Goal: Task Accomplishment & Management: Manage account settings

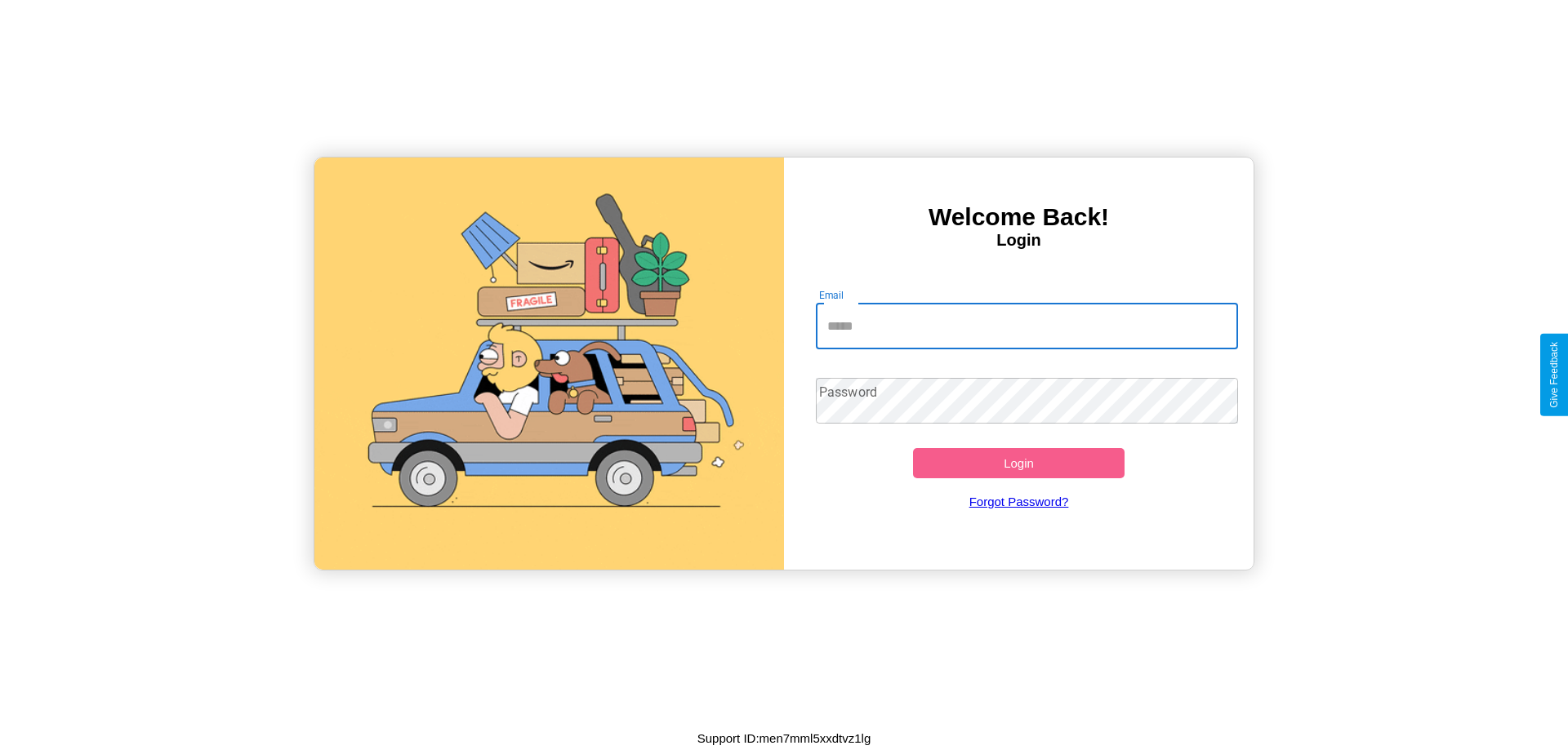
click at [1026, 326] on input "Email" at bounding box center [1027, 326] width 423 height 45
type input "**********"
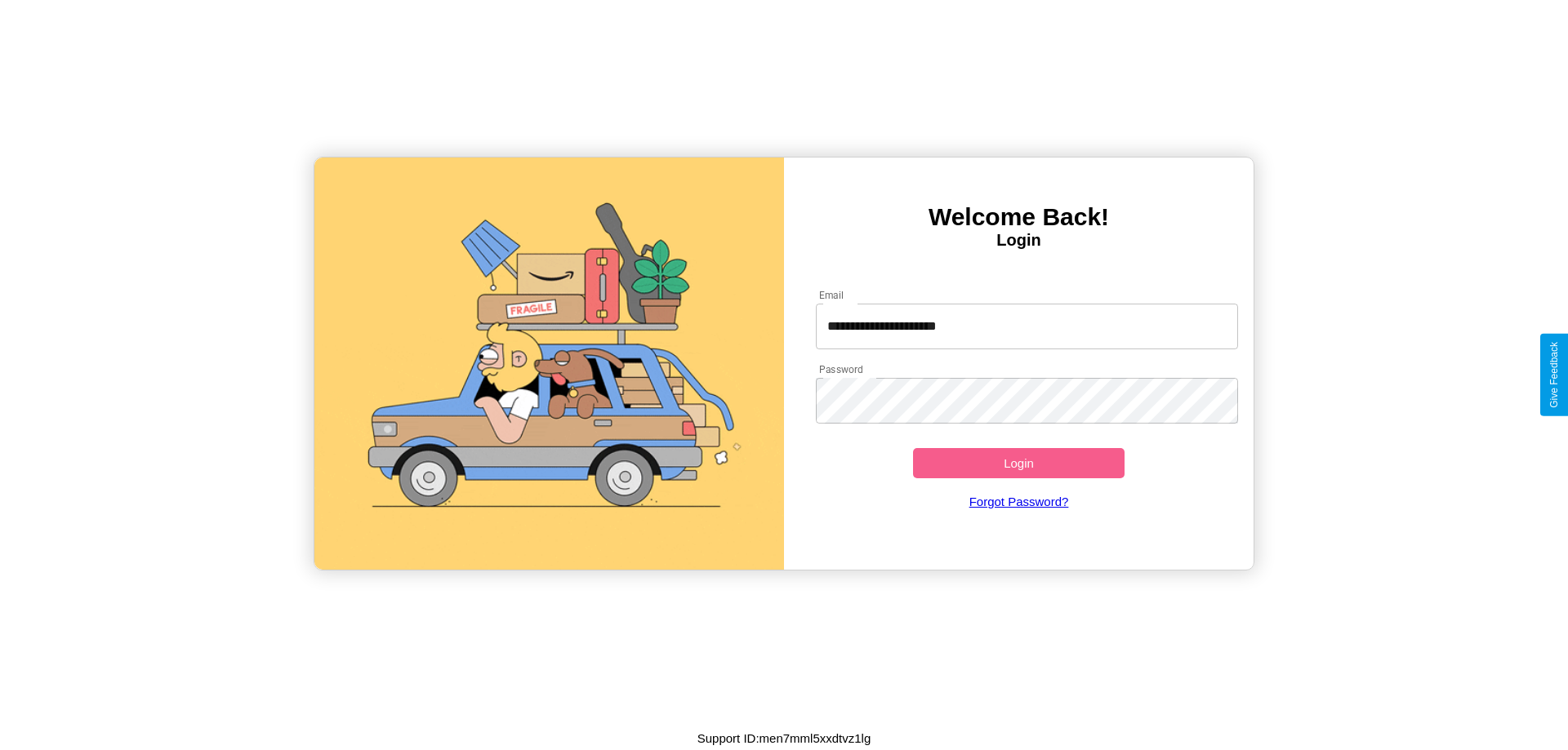
click at [1018, 463] on button "Login" at bounding box center [1018, 463] width 211 height 30
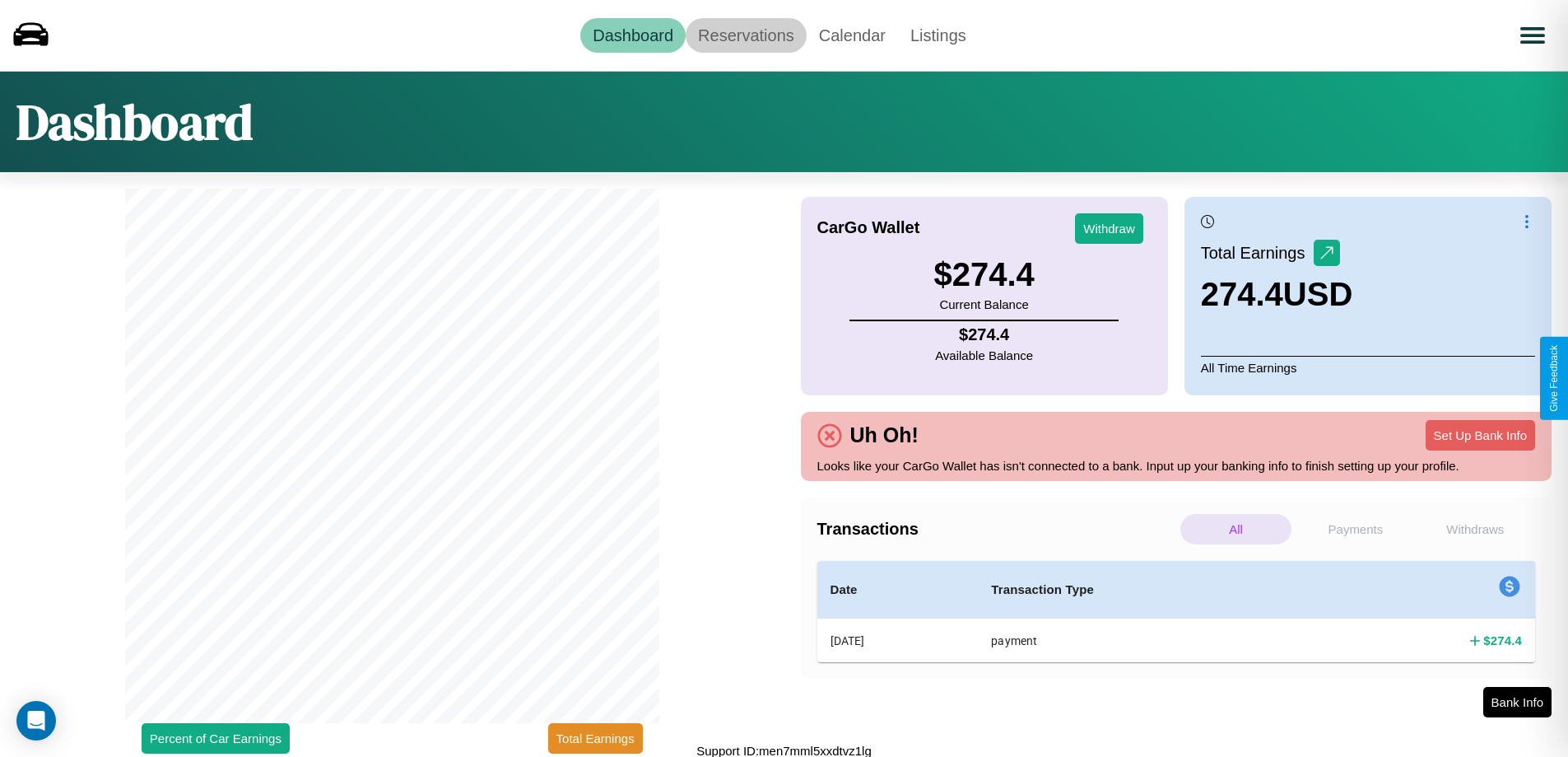
click at [746, 35] on link "Reservations" at bounding box center [746, 36] width 121 height 35
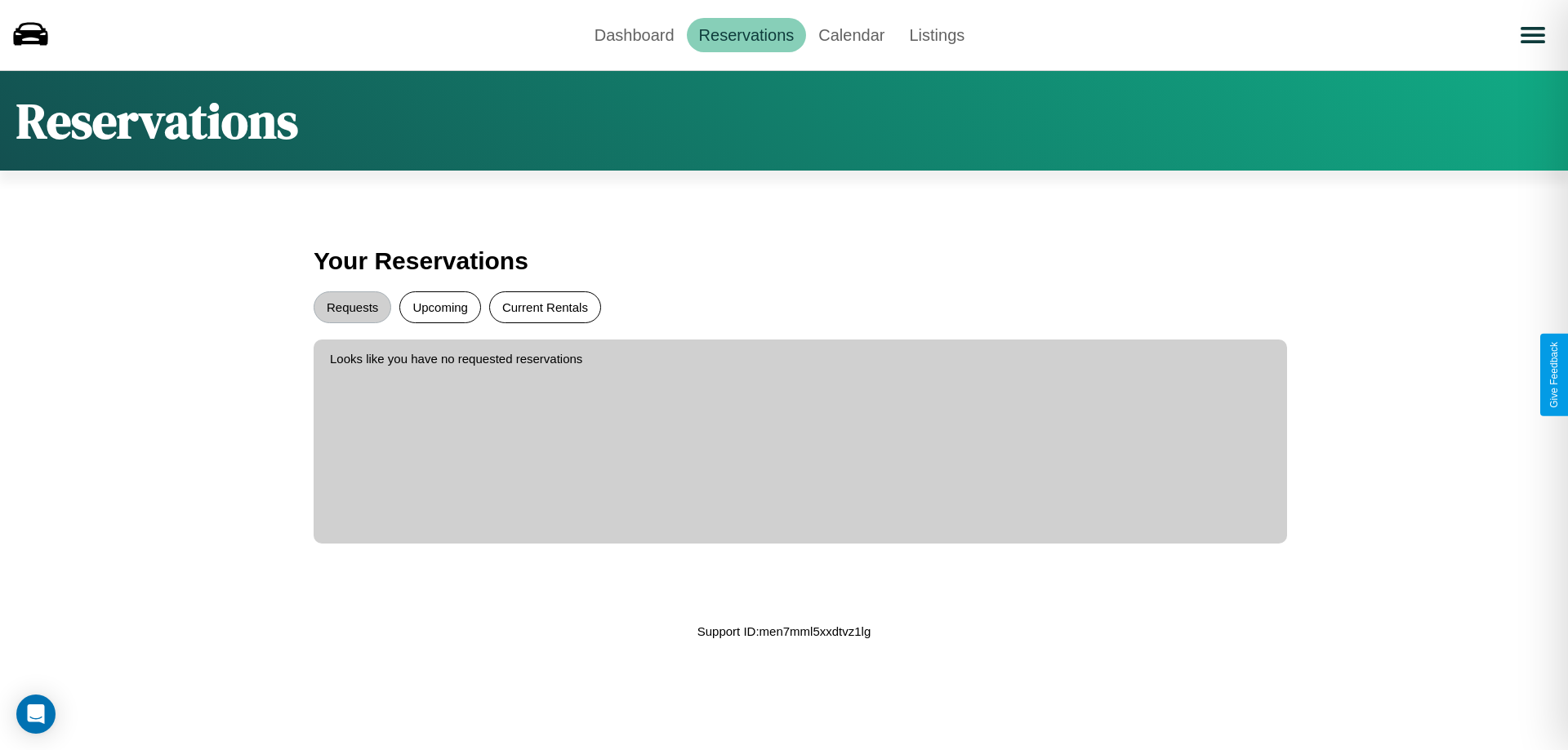
click at [544, 307] on button "Current Rentals" at bounding box center [544, 307] width 112 height 32
click at [352, 307] on button "Requests" at bounding box center [352, 307] width 77 height 32
click at [633, 34] on link "Dashboard" at bounding box center [634, 35] width 104 height 34
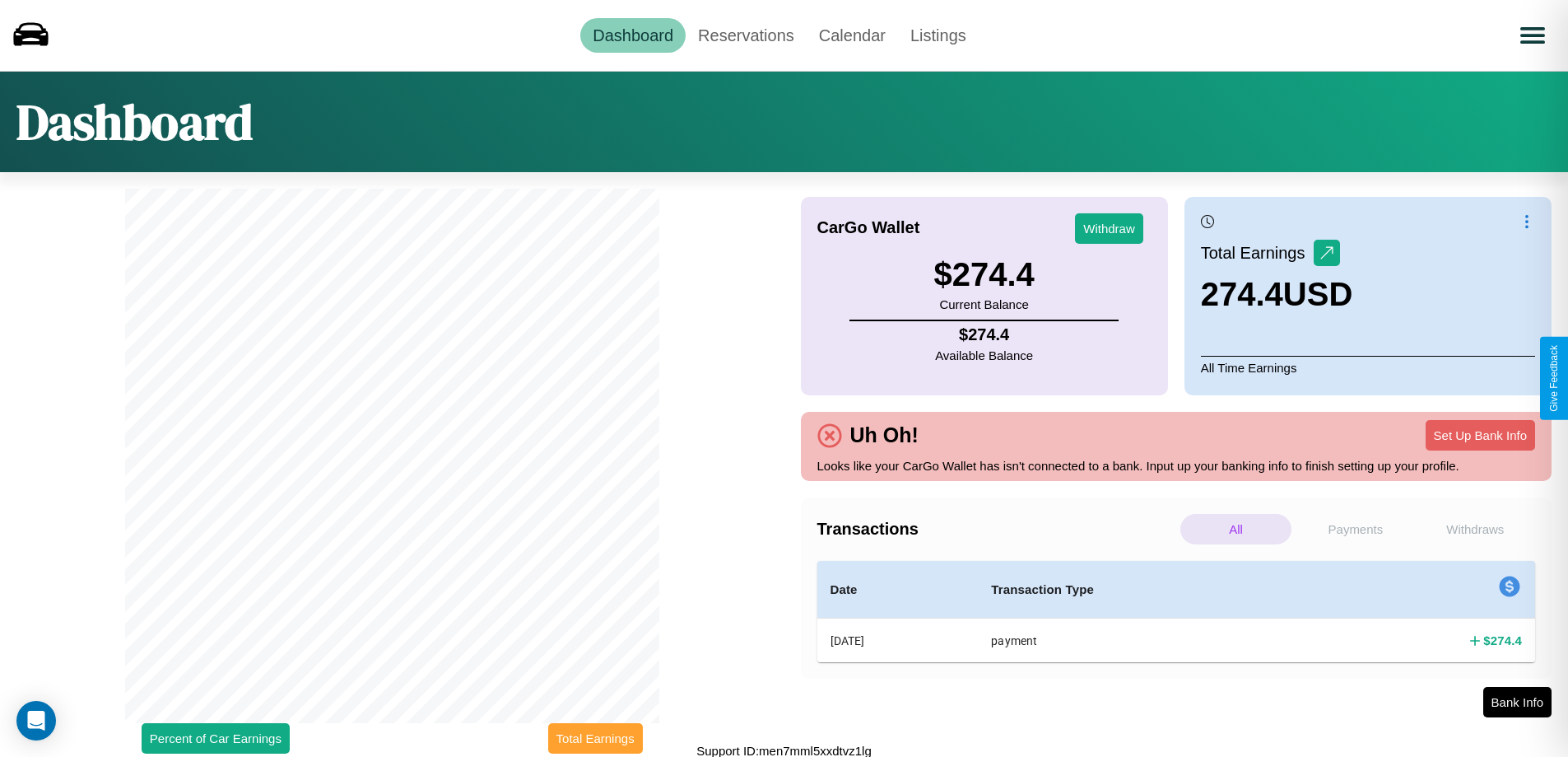
click at [596, 738] on button "Total Earnings" at bounding box center [595, 738] width 94 height 30
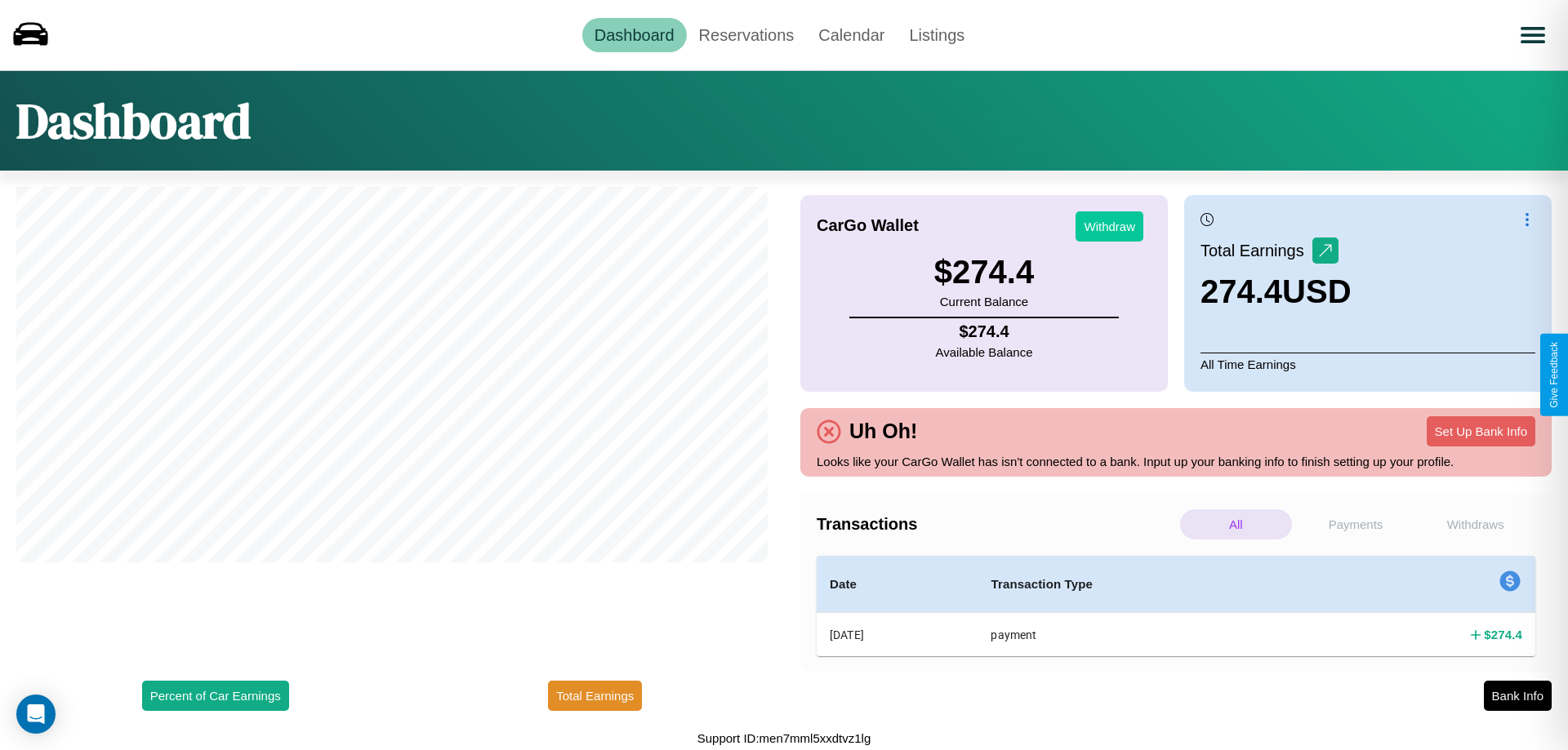
click at [1109, 226] on button "Withdraw" at bounding box center [1109, 226] width 68 height 30
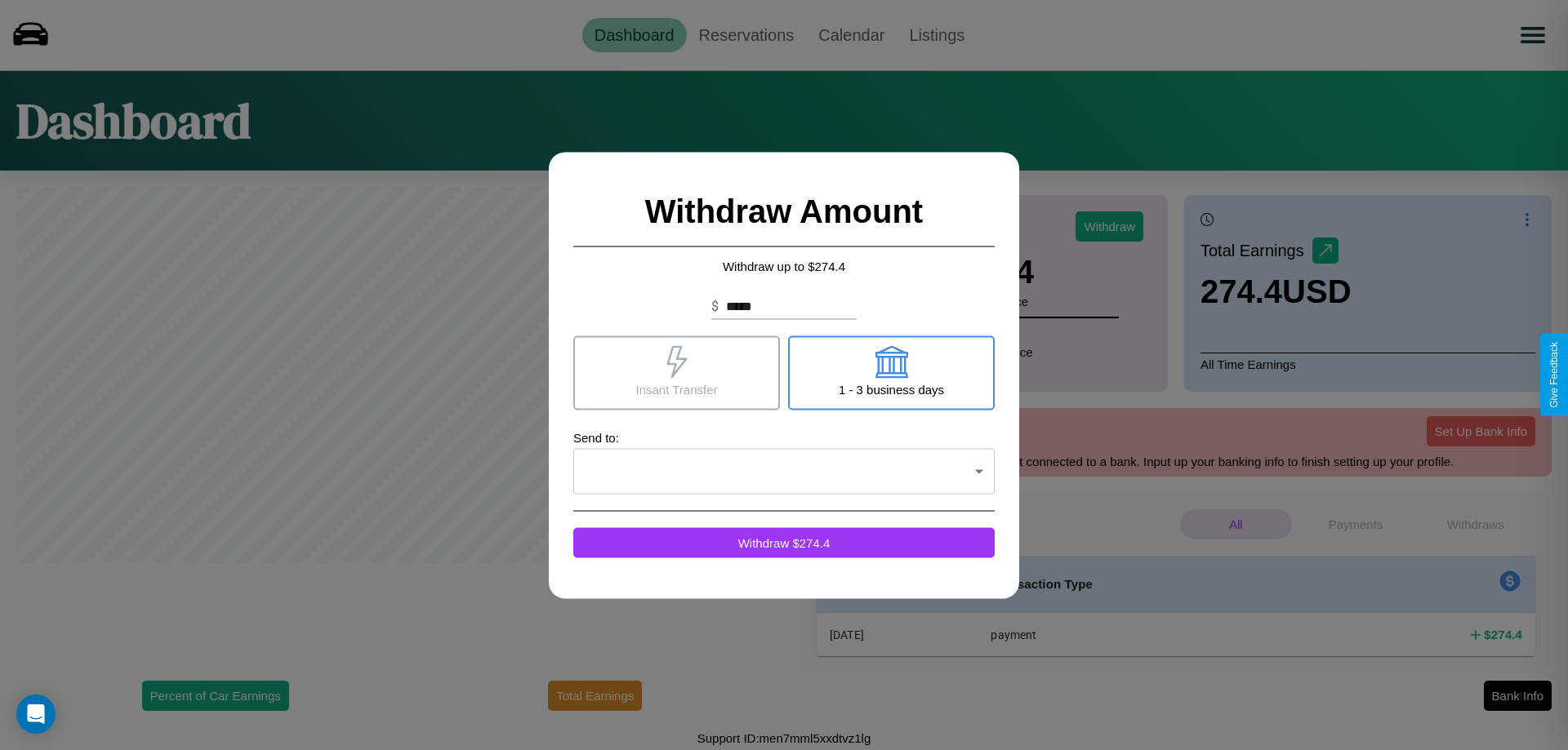
click at [891, 372] on icon at bounding box center [891, 362] width 33 height 33
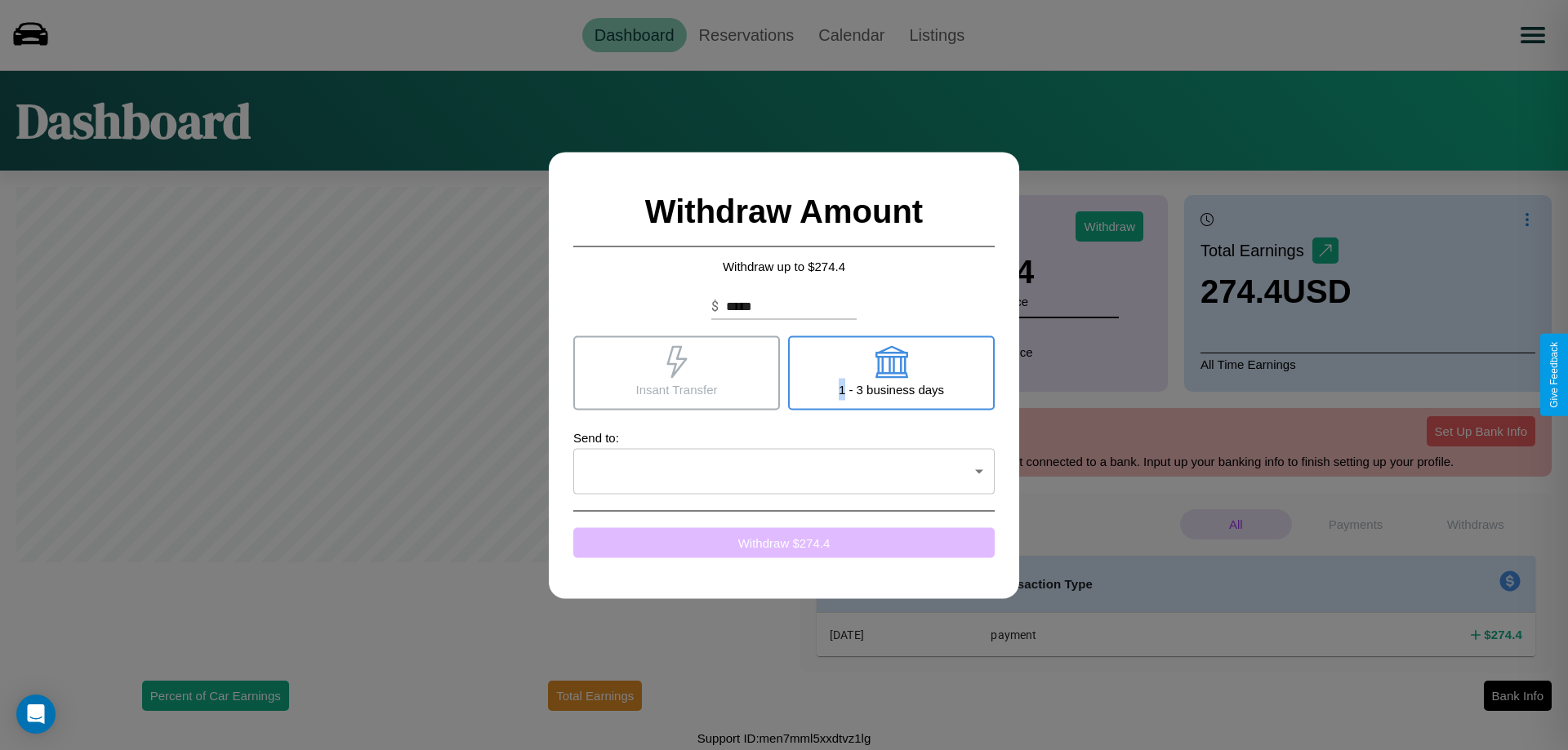
click at [784, 542] on button "Withdraw $ 274.4" at bounding box center [784, 541] width 421 height 30
